Goal: Ask a question

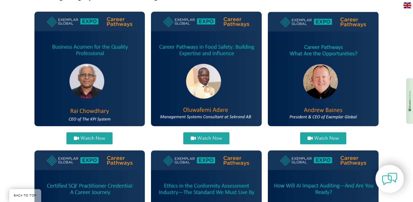
scroll to position [230, 0]
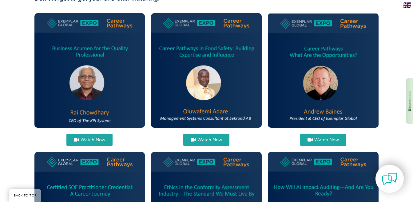
click at [223, 64] on img at bounding box center [206, 70] width 111 height 115
click at [206, 139] on span "Watch Now" at bounding box center [209, 140] width 25 height 5
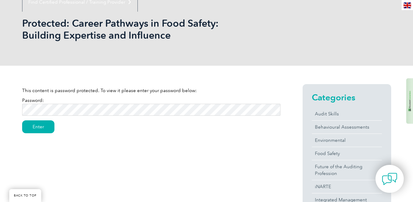
scroll to position [88, 0]
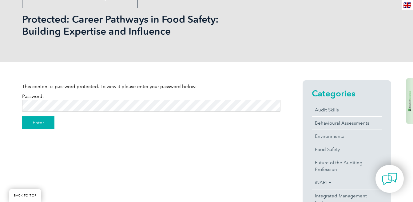
click at [39, 124] on input "Enter" at bounding box center [38, 123] width 32 height 13
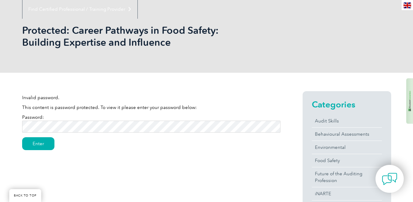
scroll to position [78, 0]
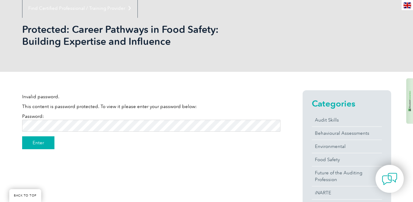
click at [32, 140] on input "Enter" at bounding box center [38, 143] width 32 height 13
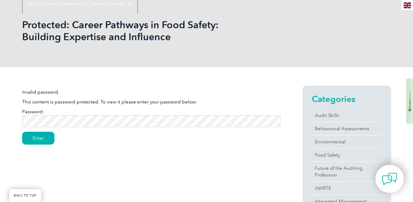
scroll to position [83, 0]
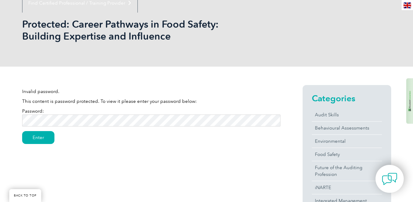
click at [22, 131] on input "Enter" at bounding box center [38, 137] width 32 height 13
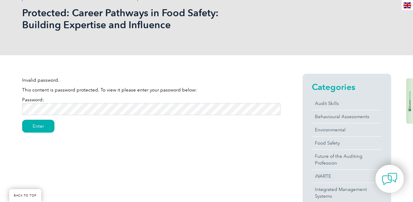
scroll to position [95, 0]
click at [385, 181] on img at bounding box center [390, 179] width 18 height 18
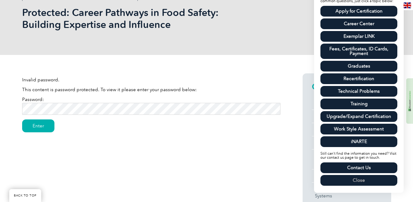
click at [371, 167] on link "Contact Us" at bounding box center [359, 168] width 77 height 11
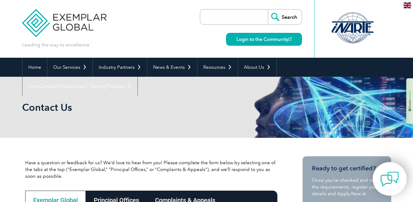
click at [400, 179] on div at bounding box center [390, 179] width 34 height 34
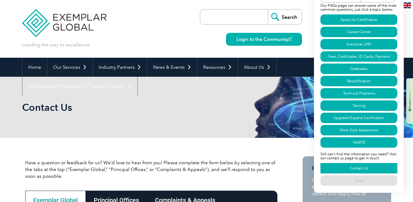
click at [383, 170] on link "Contact Us" at bounding box center [359, 168] width 77 height 10
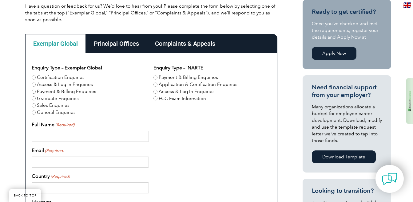
scroll to position [157, 0]
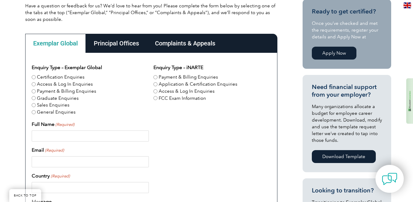
click at [155, 92] on input "Access & Log In Enquiries" at bounding box center [156, 92] width 4 height 4
radio input "true"
click at [84, 140] on input "Full Name (Required)" at bounding box center [90, 136] width 117 height 11
type input "Sean White"
type input "sean@ruthhuntcandy.com"
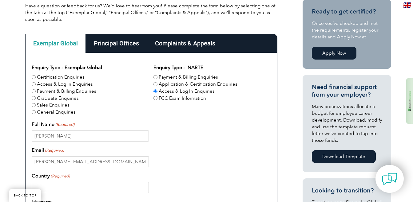
type input "United States"
type input "8592746261"
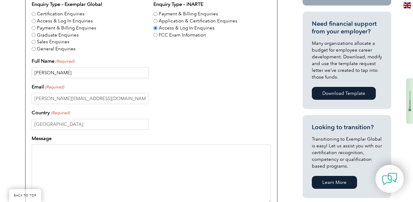
scroll to position [227, 0]
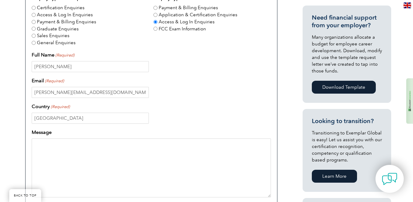
click at [111, 147] on textarea "Message" at bounding box center [151, 168] width 239 height 59
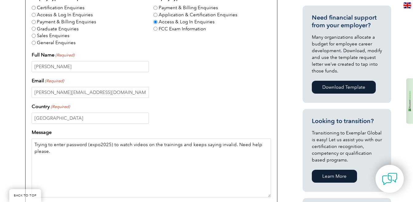
scroll to position [305, 0]
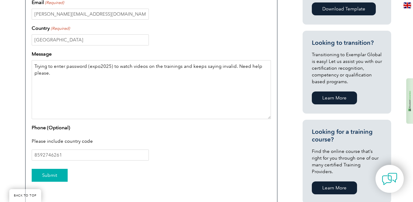
type textarea "Trying to enter password (expo2025) to watch videos on the trainings and keeps …"
click at [58, 175] on input "Submit" at bounding box center [50, 175] width 36 height 13
